Goal: Navigation & Orientation: Find specific page/section

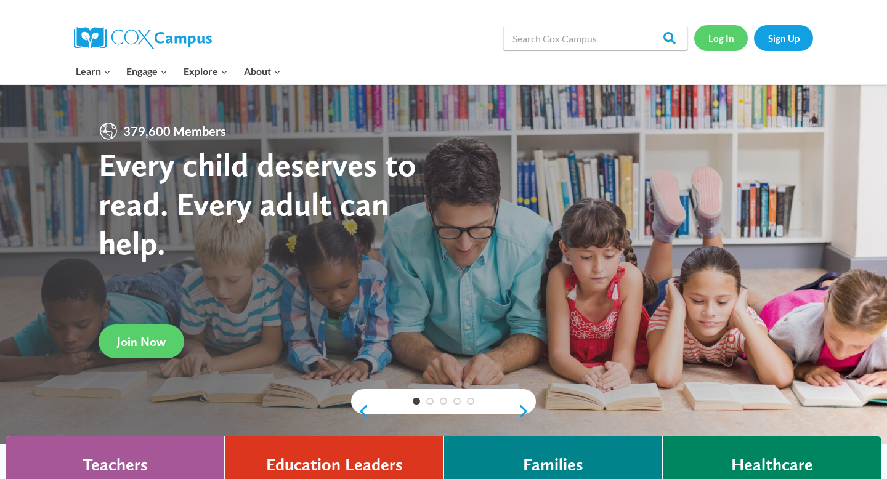
click at [703, 37] on link "Log In" at bounding box center [721, 37] width 54 height 25
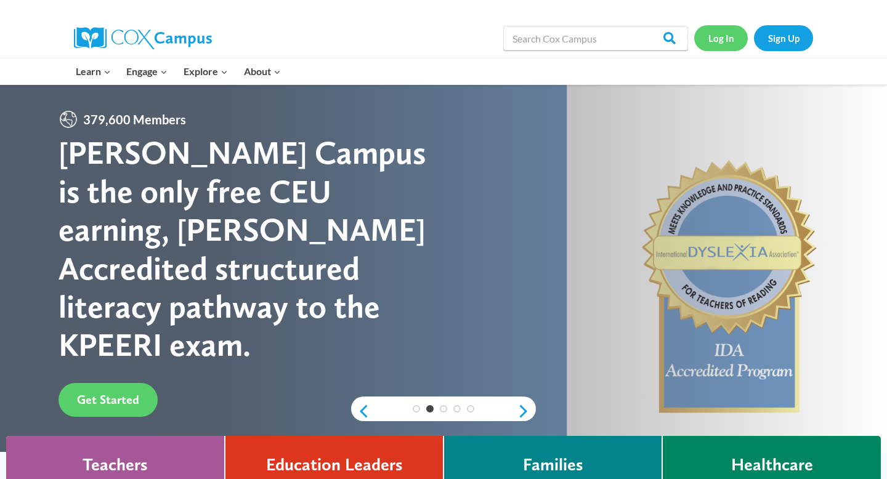
click at [722, 39] on link "Log In" at bounding box center [721, 37] width 54 height 25
